Goal: Task Accomplishment & Management: Manage account settings

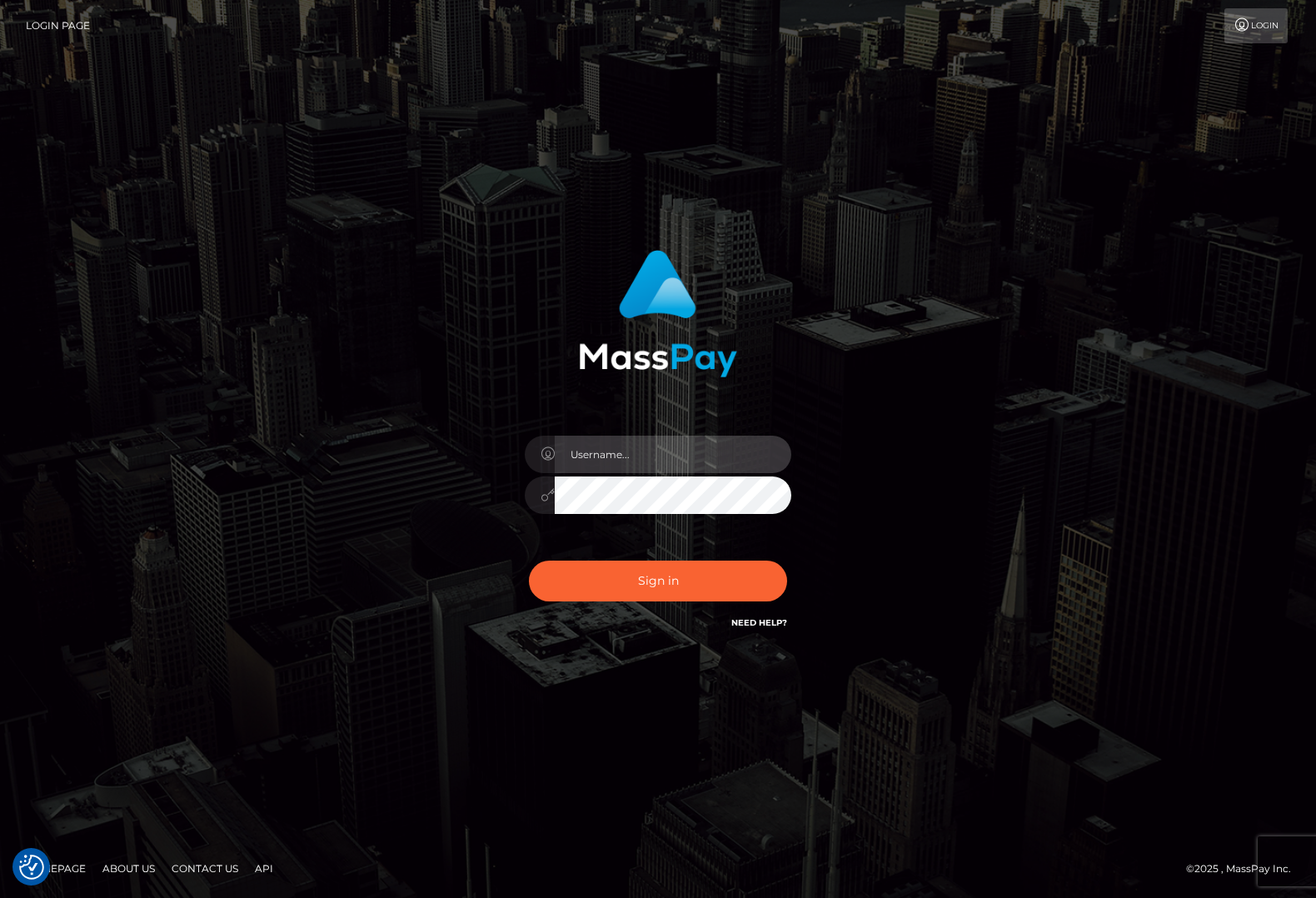
click at [593, 449] on input "text" at bounding box center [673, 454] width 237 height 38
type input "Cam Beaulieu"
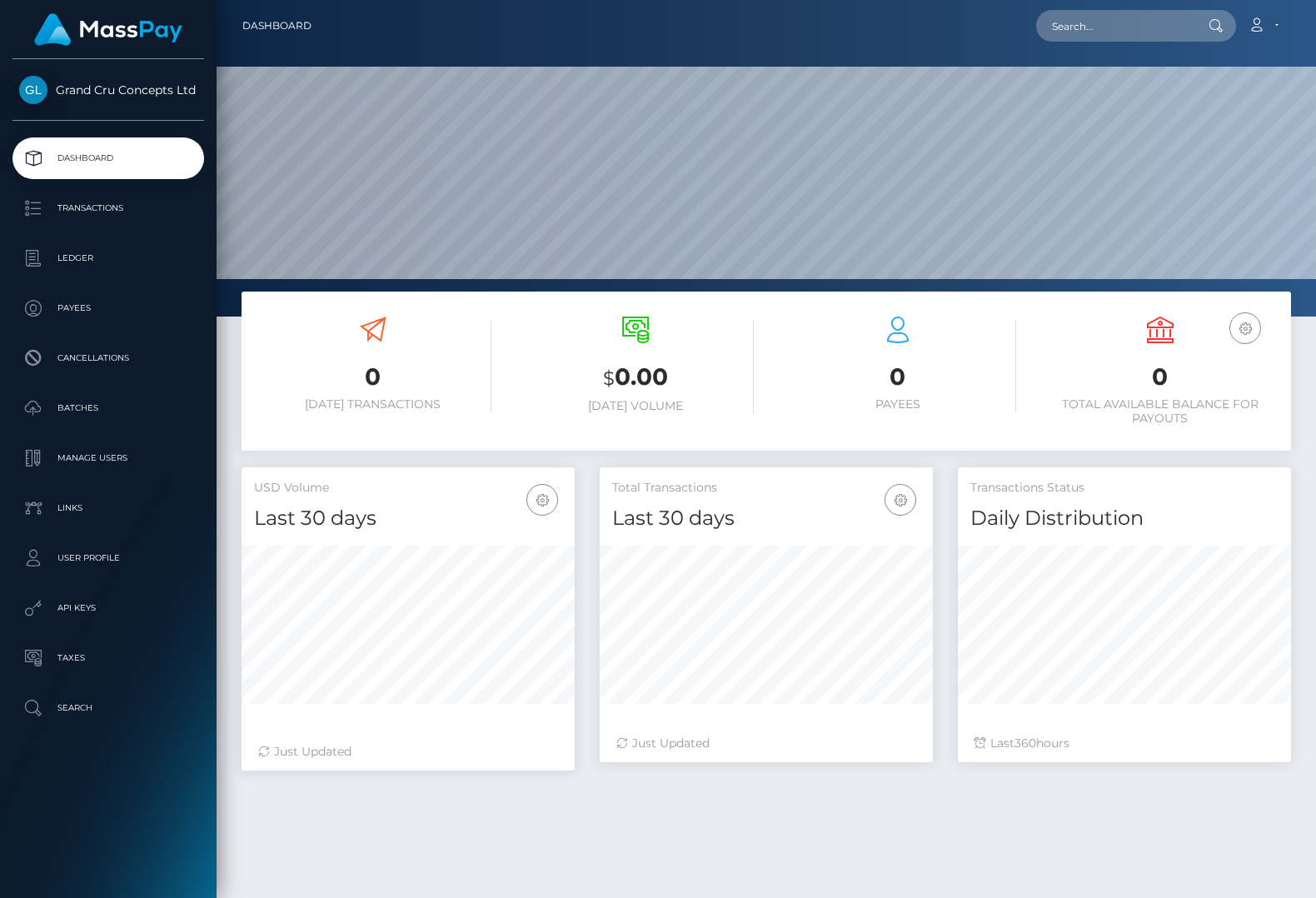
scroll to position [294, 333]
click at [109, 166] on p "Dashboard" at bounding box center [108, 159] width 178 height 25
click at [96, 567] on p "User Profile" at bounding box center [108, 558] width 178 height 25
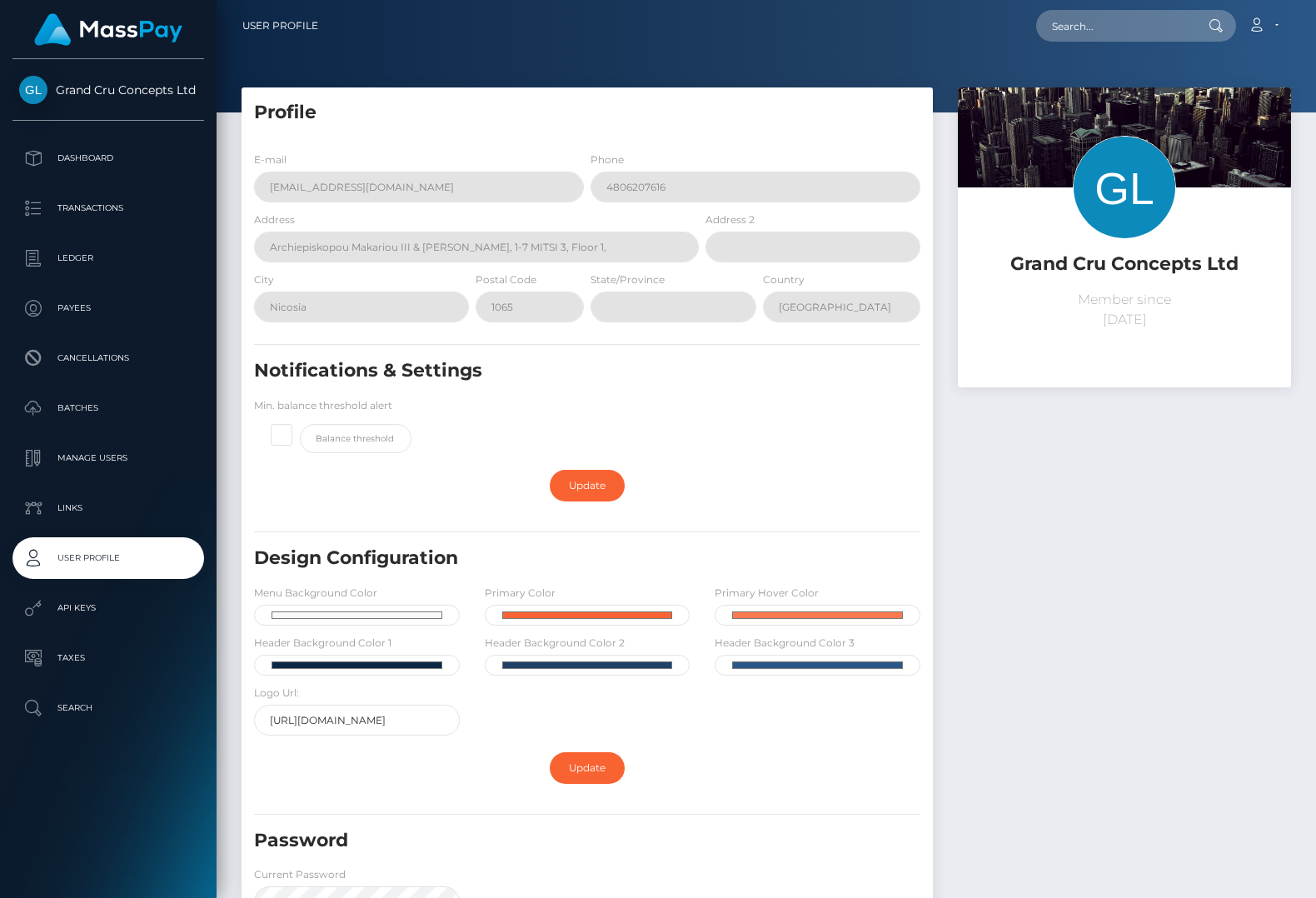
click at [79, 483] on ul "Dashboard Transactions Ledger Payees Cancellations Batches Links" at bounding box center [108, 433] width 217 height 591
click at [79, 471] on p "Manage Users" at bounding box center [108, 458] width 178 height 25
